Goal: Task Accomplishment & Management: Manage account settings

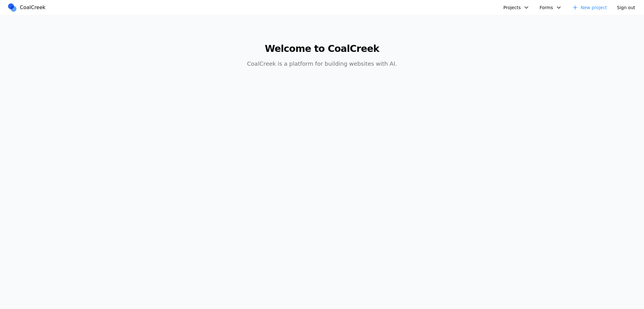
click at [507, 7] on button "Projects" at bounding box center [516, 8] width 34 height 10
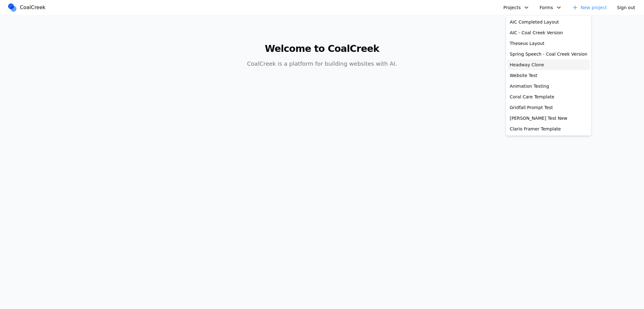
click at [523, 65] on link "Headway Clone" at bounding box center [548, 64] width 83 height 11
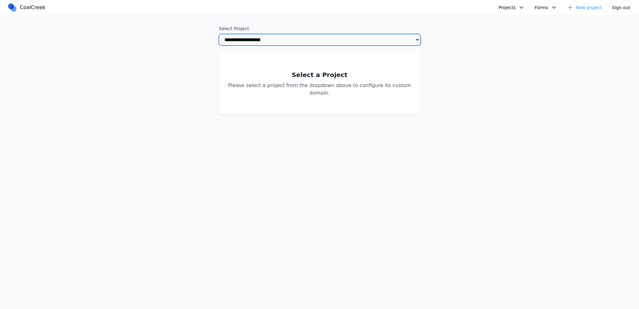
click at [273, 42] on select "**********" at bounding box center [319, 39] width 201 height 11
select select "**********"
click at [219, 34] on select "**********" at bounding box center [319, 39] width 201 height 11
select select "**********"
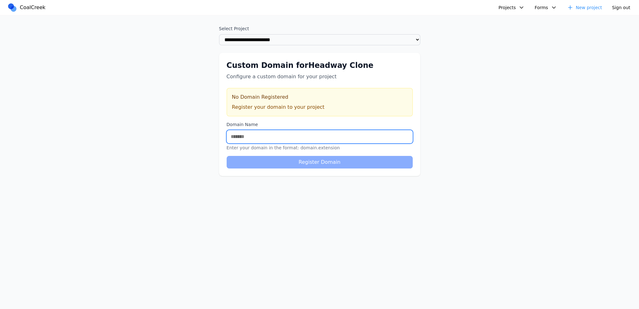
click at [273, 143] on input "Domain Name" at bounding box center [320, 136] width 186 height 13
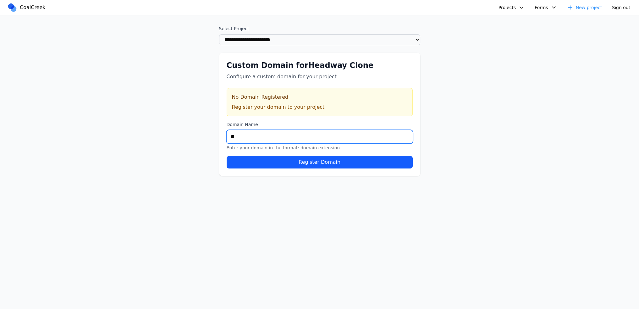
type input "*"
type input "**********"
click at [227, 156] on button "Register Domain" at bounding box center [320, 162] width 186 height 13
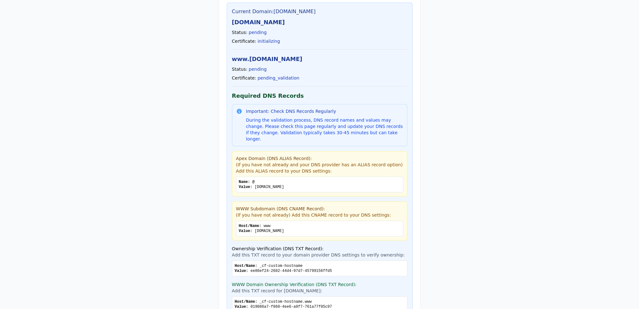
scroll to position [94, 0]
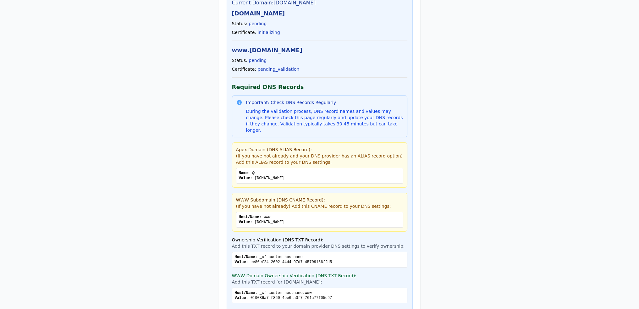
click at [273, 176] on div "Value: proxy.sunburst.website" at bounding box center [320, 178] width 162 height 5
click at [261, 171] on div "Name: @" at bounding box center [320, 173] width 162 height 5
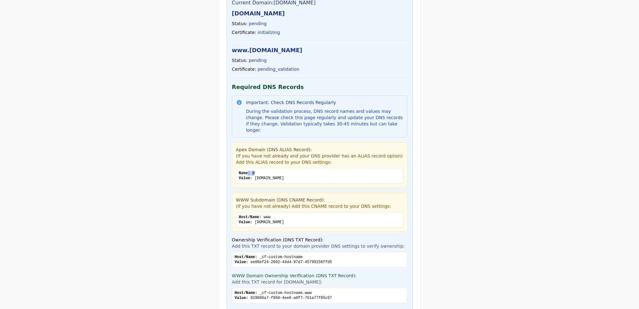
drag, startPoint x: 266, startPoint y: 165, endPoint x: 246, endPoint y: 163, distance: 19.6
click at [246, 168] on div "Name: @ Value: proxy.sunburst.website" at bounding box center [319, 176] width 167 height 16
click at [274, 171] on div "Name: @" at bounding box center [320, 173] width 162 height 5
drag, startPoint x: 249, startPoint y: 167, endPoint x: 253, endPoint y: 167, distance: 3.5
click at [253, 171] on span "Name: @" at bounding box center [247, 173] width 16 height 4
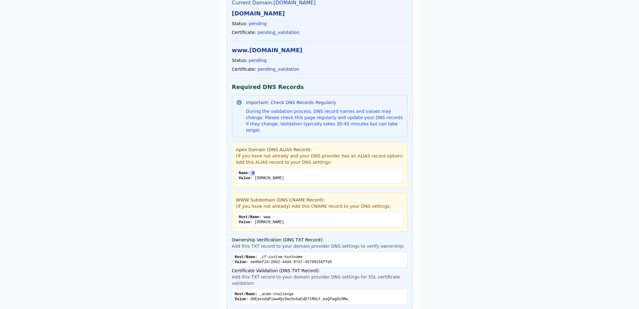
click at [253, 171] on span "Name: @" at bounding box center [247, 173] width 16 height 4
drag, startPoint x: 258, startPoint y: 167, endPoint x: 250, endPoint y: 167, distance: 7.2
click at [250, 171] on div "Name: @" at bounding box center [320, 173] width 162 height 5
copy span "@"
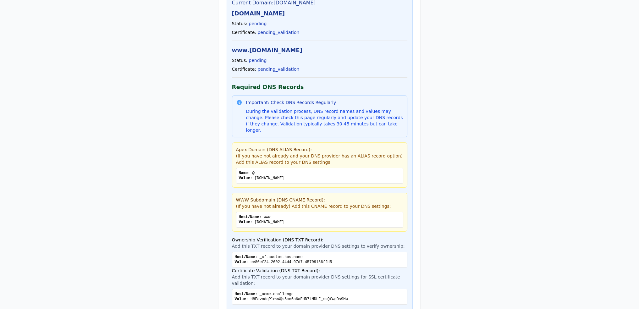
drag, startPoint x: 280, startPoint y: 178, endPoint x: 263, endPoint y: 175, distance: 17.8
click at [278, 178] on div "Name: @ Value: proxy.sunburst.website" at bounding box center [319, 176] width 167 height 16
click at [255, 176] on div "Value: proxy.sunburst.website" at bounding box center [320, 178] width 162 height 5
drag, startPoint x: 258, startPoint y: 173, endPoint x: 314, endPoint y: 178, distance: 56.7
click at [314, 178] on div "Name: @ Value: proxy.sunburst.website" at bounding box center [319, 176] width 167 height 16
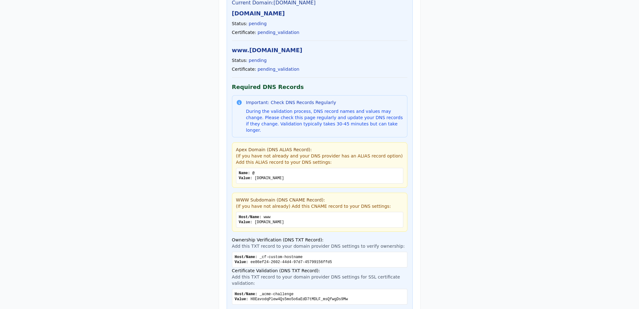
copy div "[DOMAIN_NAME]"
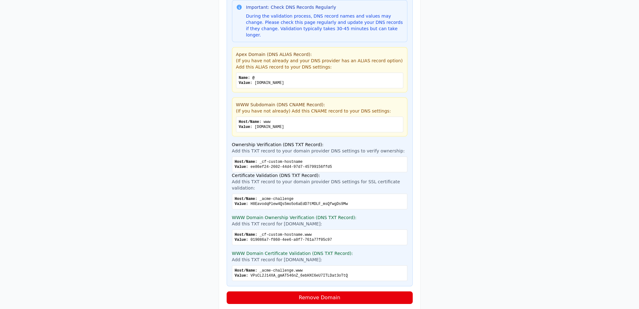
scroll to position [190, 0]
drag, startPoint x: 302, startPoint y: 162, endPoint x: 240, endPoint y: 161, distance: 61.6
click at [240, 164] on div "Value: ee86ef24-2602-44d4-97d7-45799156ffd5" at bounding box center [320, 166] width 170 height 5
click at [283, 159] on div "Host/Name: _cf-custom-hostname" at bounding box center [320, 161] width 170 height 5
click at [280, 159] on div "Host/Name: _cf-custom-hostname" at bounding box center [320, 161] width 170 height 5
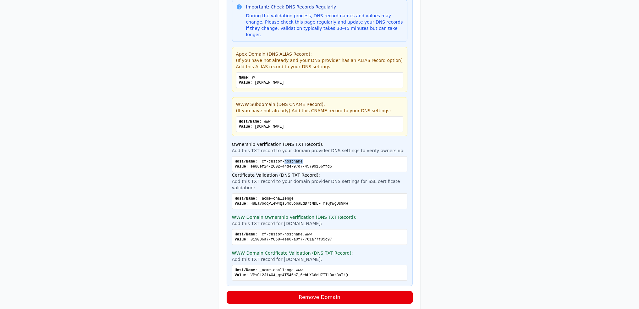
click at [280, 159] on div "Host/Name: _cf-custom-hostname" at bounding box center [320, 161] width 170 height 5
click at [310, 156] on div "Host/Name: _cf-custom-hostname Value: ee86ef24-2602-44d4-97d7-45799156ffd5" at bounding box center [319, 164] width 175 height 16
drag, startPoint x: 286, startPoint y: 157, endPoint x: 258, endPoint y: 156, distance: 27.7
click at [258, 159] on div "Host/Name: _cf-custom-hostname" at bounding box center [320, 161] width 170 height 5
copy div "_cf-custom-hostname"
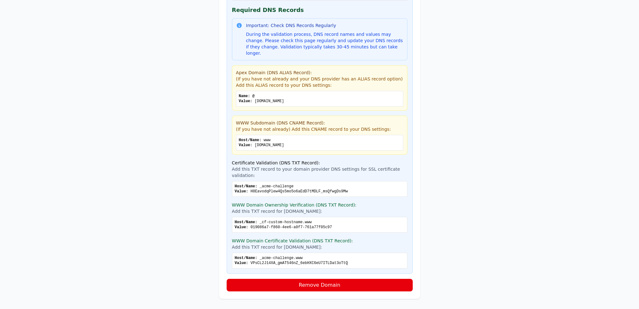
scroll to position [159, 0]
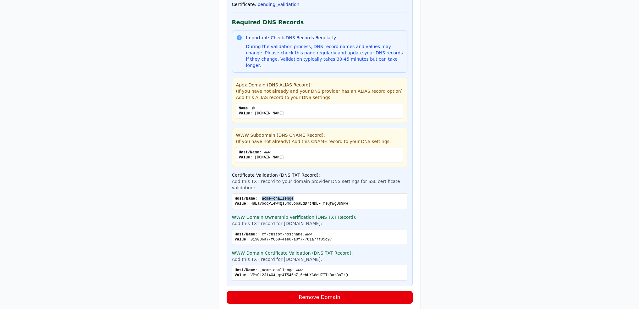
drag, startPoint x: 304, startPoint y: 186, endPoint x: 260, endPoint y: 188, distance: 44.7
click at [260, 196] on div "Host/Name: _acme-challenge" at bounding box center [320, 198] width 170 height 5
click at [318, 201] on div "Value: H8EavodqPlew4Qs5mo5o6aEdD7tMDLF_msQfwgDs9Mw" at bounding box center [320, 203] width 170 height 5
drag, startPoint x: 313, startPoint y: 190, endPoint x: 271, endPoint y: 186, distance: 41.7
click at [271, 193] on div "Host/Name: _acme-challenge Value: H8EavodqPlew4Qs5mo5o6aEdD7tMDLF_msQfwgDs9Mw" at bounding box center [319, 201] width 175 height 16
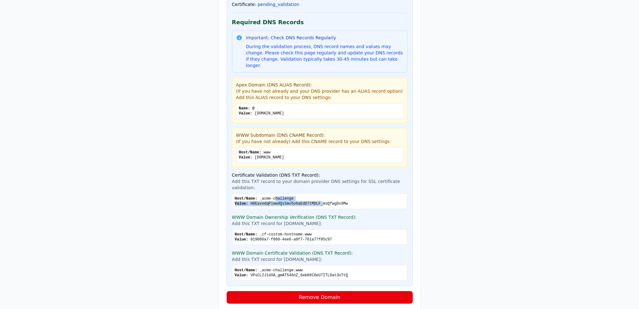
click at [271, 196] on div "Host/Name: _acme-challenge" at bounding box center [320, 198] width 170 height 5
drag, startPoint x: 288, startPoint y: 184, endPoint x: 256, endPoint y: 184, distance: 31.1
click at [256, 196] on div "Host/Name: _acme-challenge" at bounding box center [320, 198] width 170 height 5
copy div "_acme-challenge"
click at [278, 195] on div "Host/Name: _acme-challenge Value: H8EavodqPlew4Qs5mo5o6aEdD7tMDLF_msQfwgDs9Mw" at bounding box center [319, 201] width 175 height 16
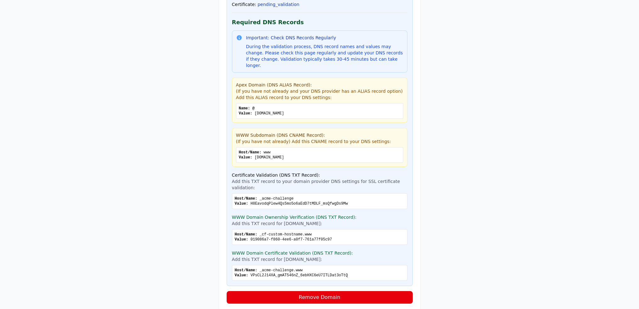
click at [276, 201] on div "Value: H8EavodqPlew4Qs5mo5o6aEdD7tMDLF_msQfwgDs9Mw" at bounding box center [320, 203] width 170 height 5
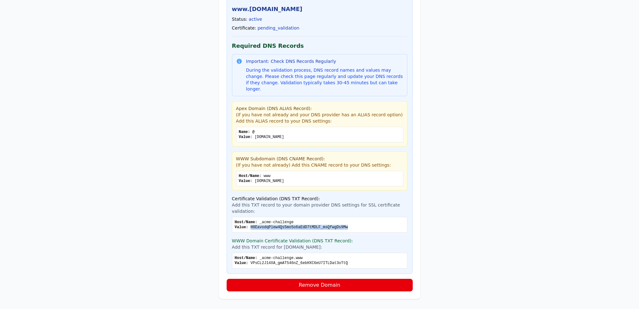
scroll to position [123, 0]
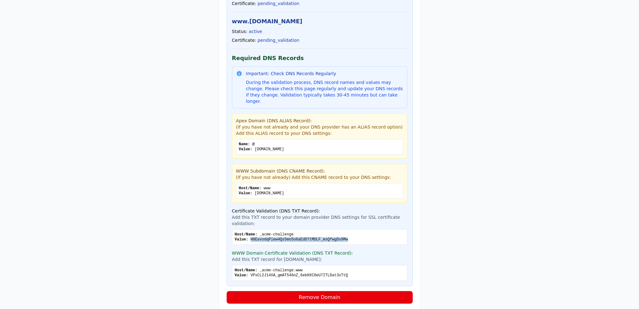
copy div "H8EavodqPlew4Qs5mo5o6aEdD7tMDLF_msQfwgDs9Mw"
click at [270, 268] on div "Host/Name: _acme-challenge.www" at bounding box center [320, 270] width 170 height 5
drag, startPoint x: 303, startPoint y: 255, endPoint x: 300, endPoint y: 257, distance: 3.6
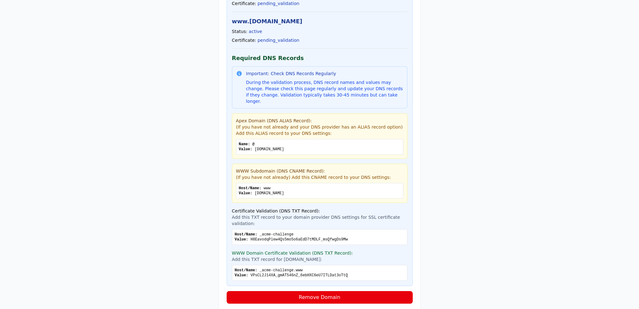
click at [301, 265] on div "Host/Name: _acme-challenge.www Value: VPsCL2J14XA_gmAT546nZ_6ebHXC6eU7ITLDat3oT…" at bounding box center [319, 273] width 175 height 16
drag, startPoint x: 301, startPoint y: 259, endPoint x: 256, endPoint y: 255, distance: 45.1
click at [256, 265] on div "Host/Name: _acme-challenge.www Value: VPsCL2J14XA_gmAT546nZ_6ebHXC6eU7ITLDat3oT…" at bounding box center [319, 273] width 175 height 16
copy div "_acme-challenge.www"
click at [287, 268] on div "Host/Name: _acme-challenge.www" at bounding box center [320, 270] width 170 height 5
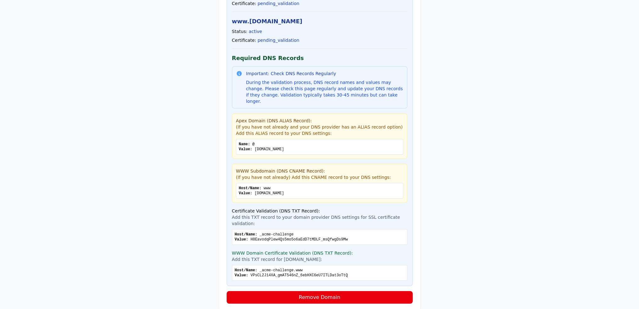
click at [291, 273] on div "Value: VPsCL2J14XA_gmAT546nZ_6ebHXC6eU7ITLDat3oTtQ" at bounding box center [320, 275] width 170 height 5
copy div "VPsCL2J14XA_gmAT546nZ_6ebHXC6eU7ITLDat3oTtQ"
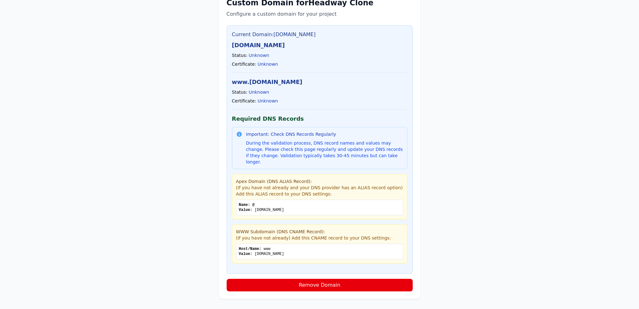
scroll to position [57, 0]
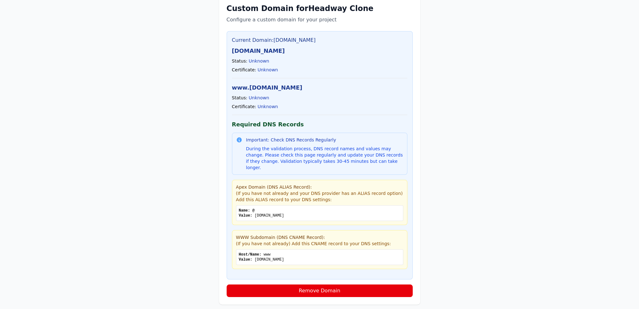
click at [373, 217] on div "Apex Domain (DNS ALIAS Record): (If you have not already and your DNS provider …" at bounding box center [319, 202] width 175 height 45
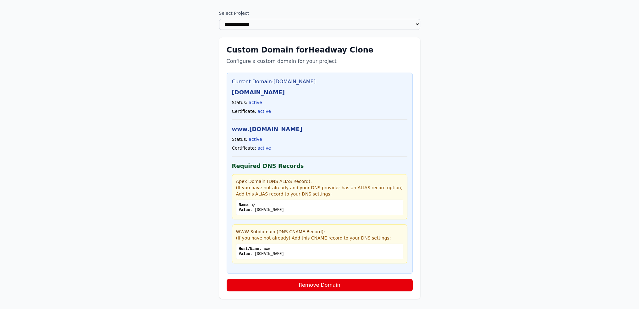
click at [472, 135] on div "**********" at bounding box center [319, 154] width 639 height 309
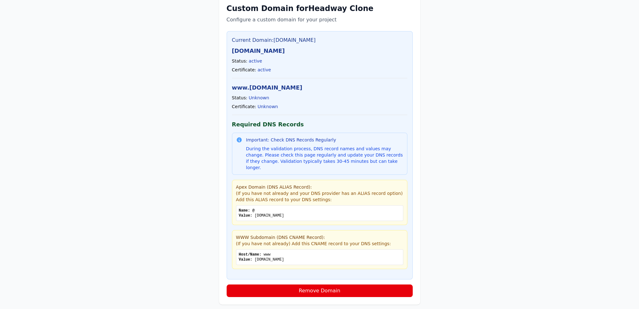
click at [304, 108] on div "Certificate: Unknown" at bounding box center [319, 106] width 175 height 6
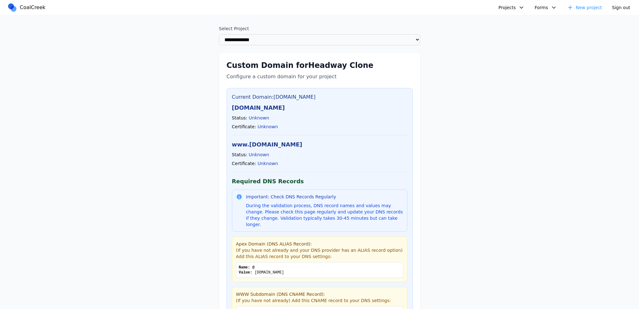
scroll to position [15, 0]
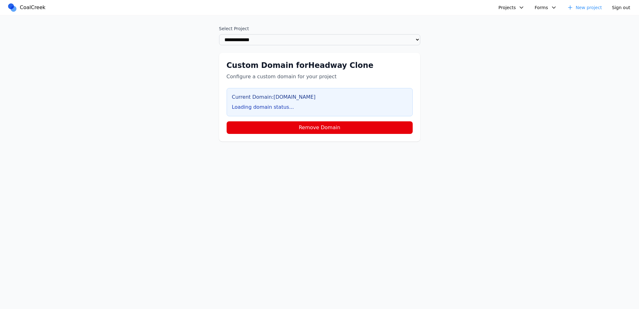
scroll to position [15, 0]
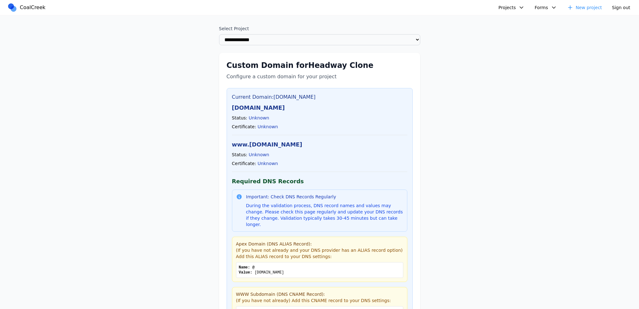
scroll to position [15, 0]
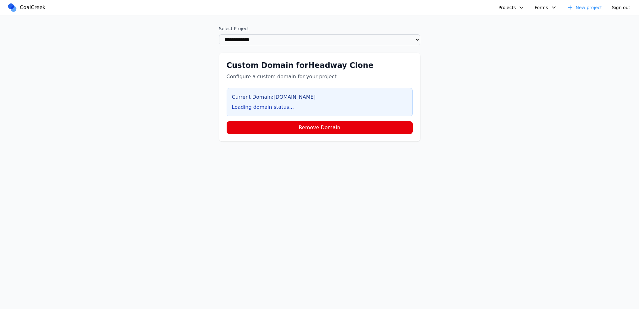
scroll to position [15, 0]
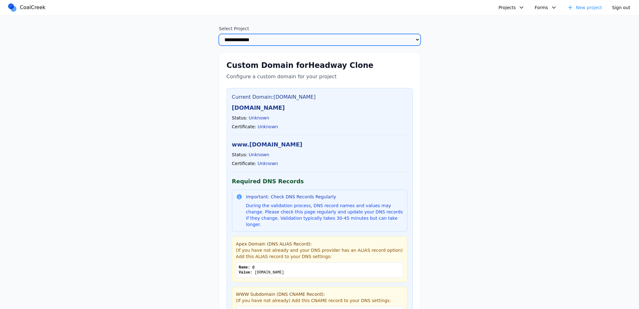
click at [283, 36] on select "**********" at bounding box center [319, 39] width 201 height 11
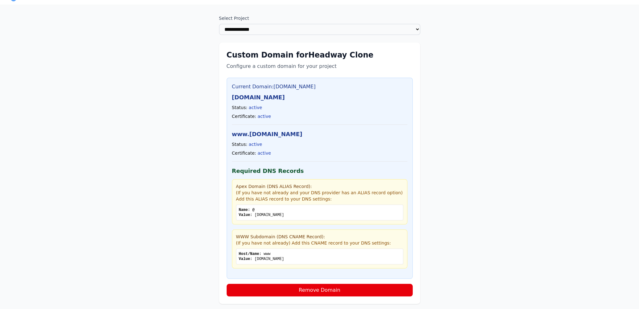
scroll to position [16, 0]
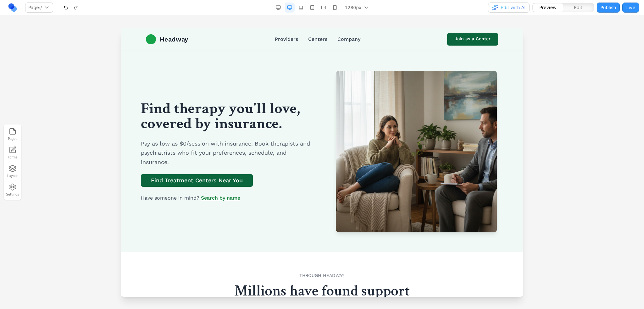
click at [633, 9] on button "Live" at bounding box center [630, 8] width 17 height 10
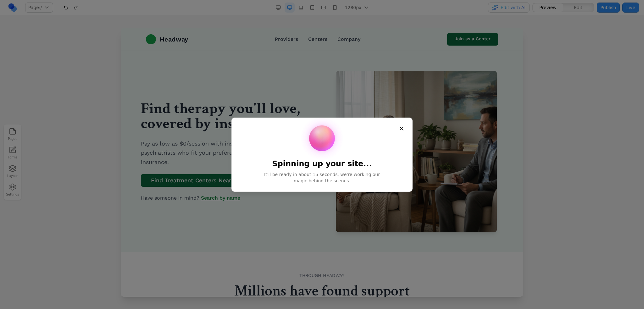
drag, startPoint x: 98, startPoint y: 113, endPoint x: 315, endPoint y: 128, distance: 218.3
click at [315, 309] on div "Spinning up your site... It'll be ready in about 15 seconds, we're working our …" at bounding box center [322, 309] width 644 height 0
